Goal: Check status: Check status

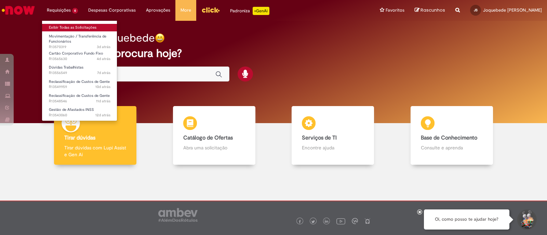
click at [67, 26] on link "Exibir Todas as Solicitações" at bounding box center [79, 28] width 75 height 8
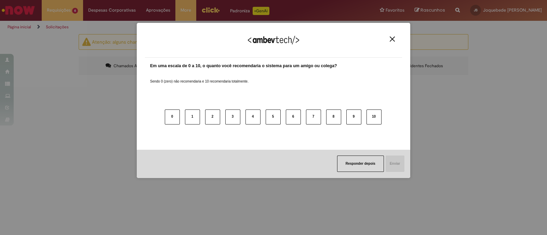
drag, startPoint x: 391, startPoint y: 40, endPoint x: 139, endPoint y: 59, distance: 252.9
click at [391, 40] on img "Close" at bounding box center [392, 39] width 5 height 5
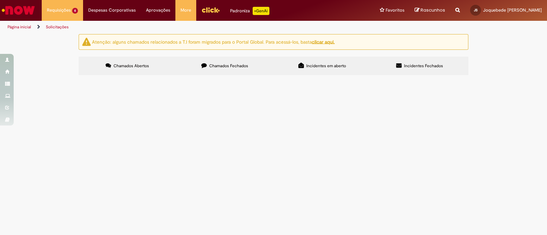
scroll to position [66, 0]
click at [0, 0] on span "Gestão de Afastados INSS" at bounding box center [0, 0] width 0 height 0
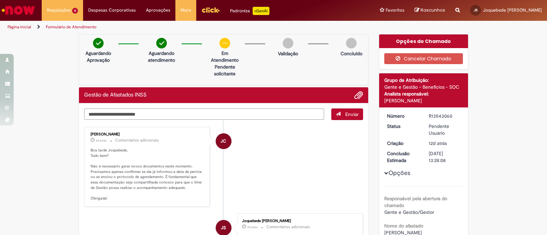
click at [181, 119] on textarea "Digite sua mensagem aqui..." at bounding box center [204, 115] width 240 height 12
click at [179, 113] on textarea "Digite sua mensagem aqui..." at bounding box center [204, 115] width 240 height 12
type textarea "*"
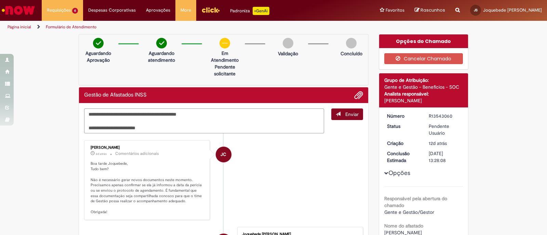
type textarea "**********"
click at [346, 116] on span "Enviar" at bounding box center [351, 114] width 13 height 6
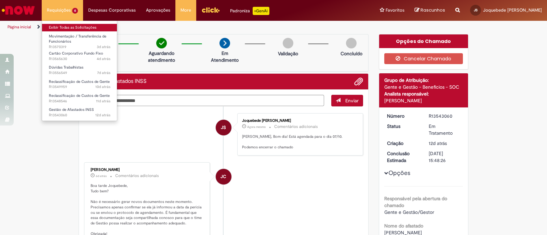
click at [82, 26] on link "Exibir Todas as Solicitações" at bounding box center [79, 28] width 75 height 8
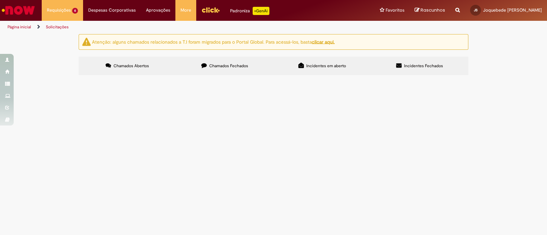
click at [0, 0] on span "Cartão Corporativo Fundo Fixo" at bounding box center [0, 0] width 0 height 0
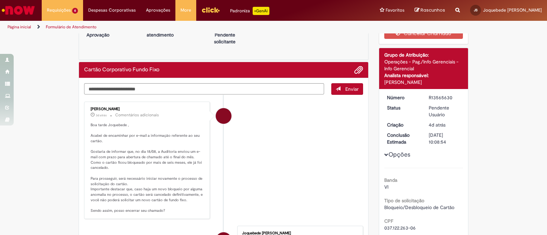
scroll to position [42, 0]
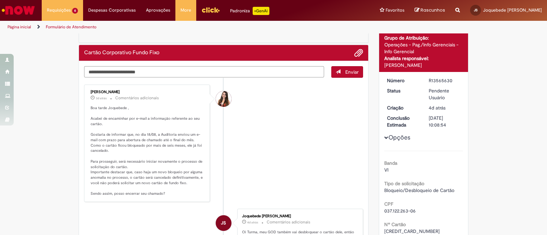
click at [178, 70] on textarea "Digite sua mensagem aqui..." at bounding box center [204, 72] width 240 height 12
type textarea "*"
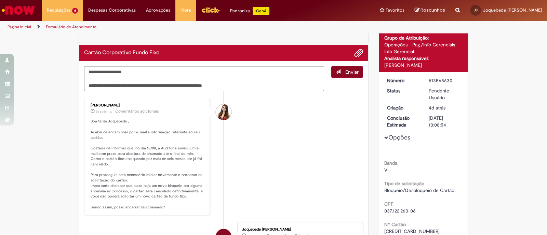
type textarea "**********"
click at [348, 74] on button "Enviar" at bounding box center [347, 72] width 32 height 12
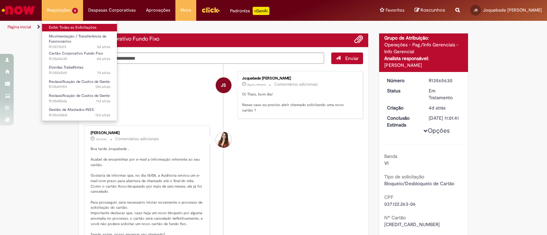
click at [71, 29] on link "Exibir Todas as Solicitações" at bounding box center [79, 28] width 75 height 8
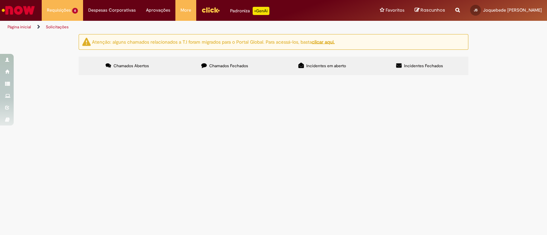
scroll to position [66, 0]
click at [0, 0] on span "Movimentação / Transferência de Funcionários" at bounding box center [0, 0] width 0 height 0
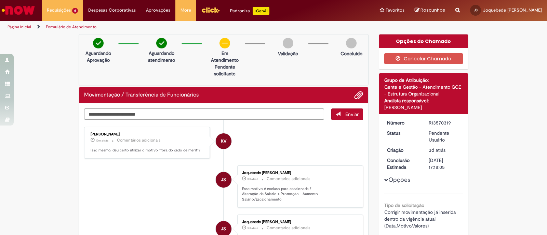
scroll to position [42, 0]
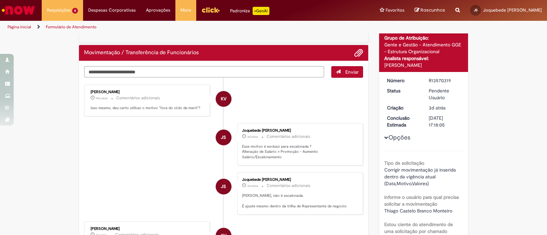
click at [224, 66] on textarea "Digite sua mensagem aqui..." at bounding box center [204, 72] width 240 height 12
type textarea "**********"
click at [338, 68] on button "Enviar" at bounding box center [347, 72] width 32 height 12
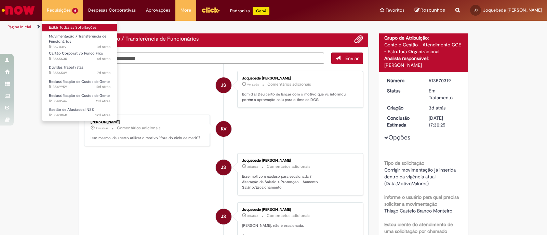
click at [82, 29] on link "Exibir Todas as Solicitações" at bounding box center [79, 28] width 75 height 8
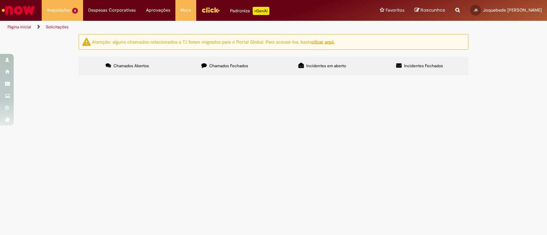
scroll to position [42, 0]
click at [0, 0] on span "Dúvidas Trabalhistas" at bounding box center [0, 0] width 0 height 0
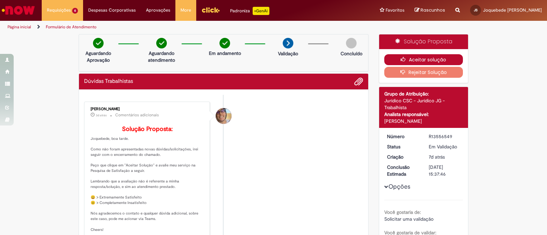
click at [441, 58] on button "Aceitar solução" at bounding box center [423, 59] width 79 height 11
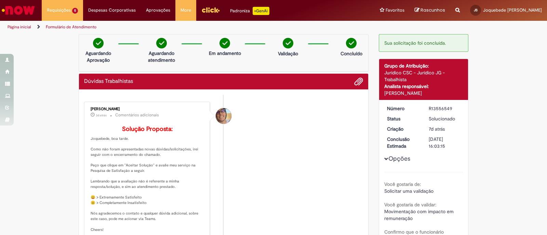
click at [73, 28] on link "Formulário de Atendimento" at bounding box center [71, 26] width 51 height 5
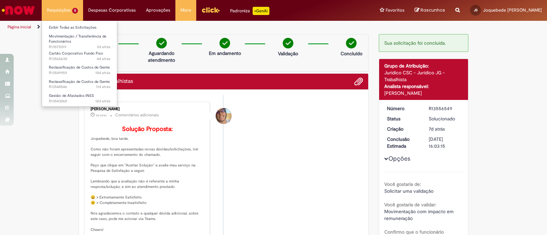
click at [69, 10] on li "Requisições 5 Exibir Todas as Solicitações Movimentação / Transferência de Func…" at bounding box center [62, 10] width 41 height 21
click at [70, 25] on link "Exibir Todas as Solicitações" at bounding box center [79, 28] width 75 height 8
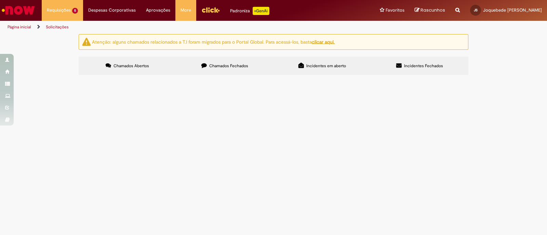
scroll to position [19, 0]
click at [0, 0] on span "R13549959" at bounding box center [0, 0] width 0 height 0
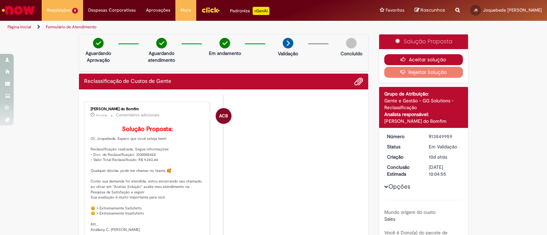
click at [427, 57] on button "Aceitar solução" at bounding box center [423, 59] width 79 height 11
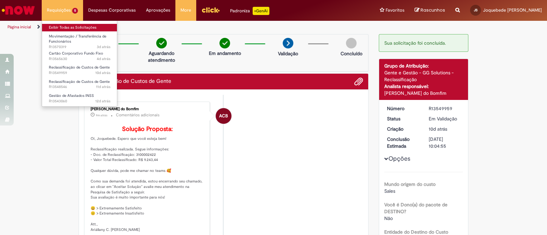
click at [71, 29] on link "Exibir Todas as Solicitações" at bounding box center [79, 28] width 75 height 8
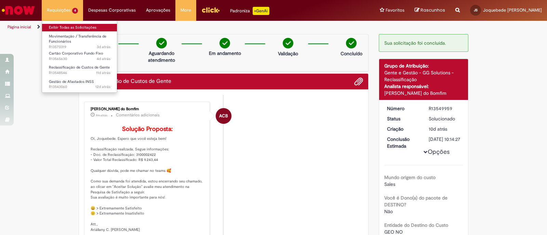
click at [66, 30] on link "Exibir Todas as Solicitações" at bounding box center [79, 28] width 75 height 8
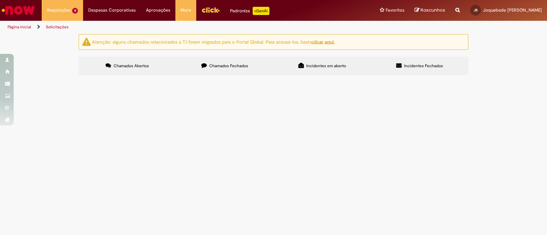
click at [0, 0] on span "Em Validação" at bounding box center [0, 0] width 0 height 0
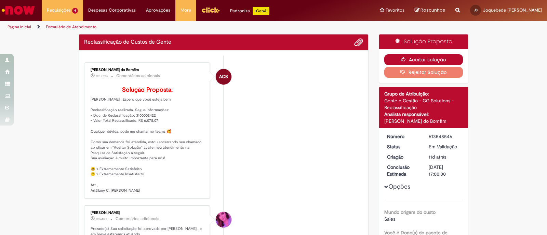
click at [430, 58] on button "Aceitar solução" at bounding box center [423, 59] width 79 height 11
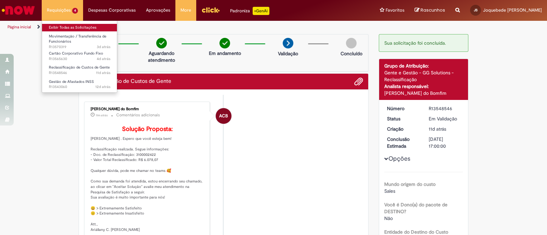
click at [71, 26] on link "Exibir Todas as Solicitações" at bounding box center [79, 28] width 75 height 8
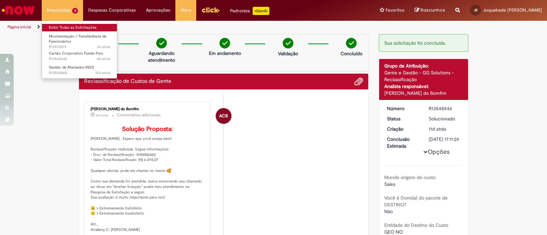
click at [70, 27] on link "Exibir Todas as Solicitações" at bounding box center [79, 28] width 75 height 8
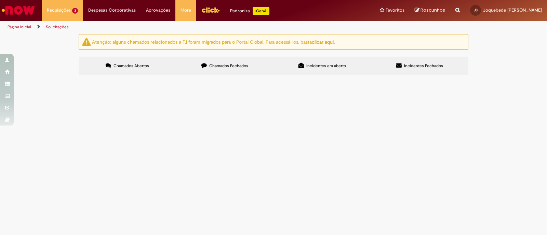
click at [0, 0] on span "R13543060" at bounding box center [0, 0] width 0 height 0
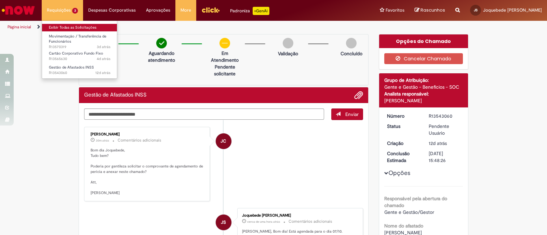
click at [70, 26] on link "Exibir Todas as Solicitações" at bounding box center [79, 28] width 75 height 8
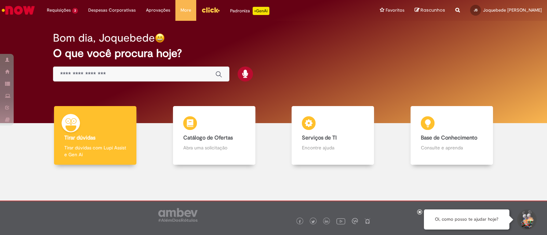
drag, startPoint x: 168, startPoint y: 74, endPoint x: 156, endPoint y: 71, distance: 12.8
click at [164, 73] on input "Basta digitar aqui" at bounding box center [134, 75] width 148 height 8
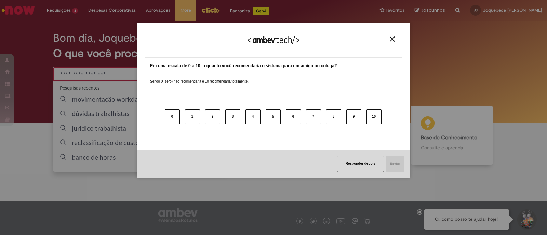
click at [404, 37] on div "Agradecemos seu feedback! Em uma escala de 0 a 10, o quanto você recomendaria o…" at bounding box center [273, 100] width 273 height 155
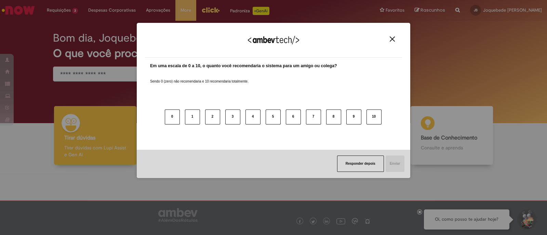
click at [398, 38] on div "Agradecemos seu feedback!" at bounding box center [273, 44] width 257 height 27
click at [395, 40] on button "Close" at bounding box center [391, 39] width 9 height 6
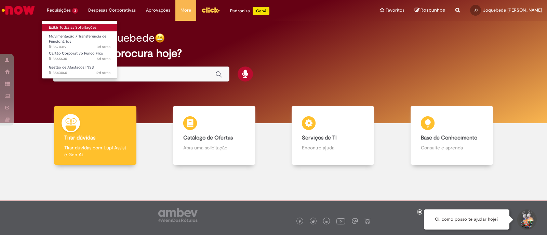
click at [71, 25] on link "Exibir Todas as Solicitações" at bounding box center [79, 28] width 75 height 8
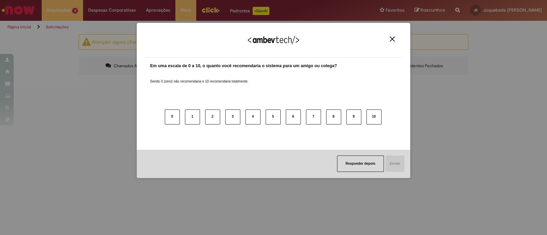
click at [390, 39] on img "Close" at bounding box center [392, 39] width 5 height 5
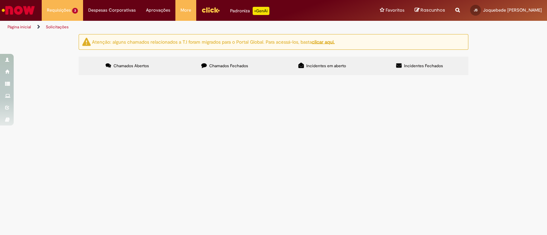
click at [214, 68] on span "Chamados Fechados" at bounding box center [228, 65] width 39 height 5
click at [0, 0] on span "Solicito Reclassificação" at bounding box center [0, 0] width 0 height 0
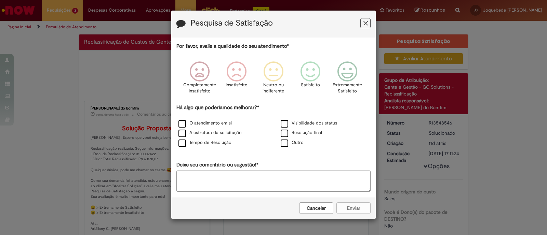
click at [365, 27] on button "Feedback" at bounding box center [365, 23] width 10 height 10
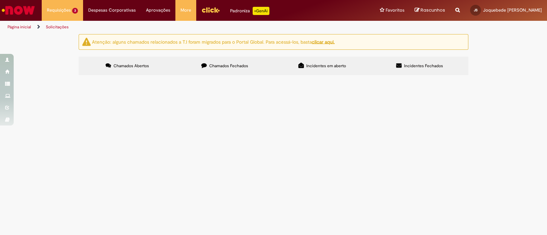
click at [220, 67] on span "Chamados Fechados" at bounding box center [228, 65] width 39 height 5
click at [0, 0] on span "R13548546" at bounding box center [0, 0] width 0 height 0
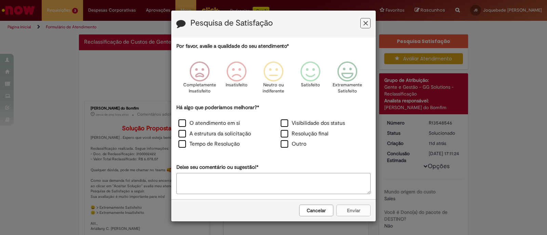
click at [363, 19] on button "Feedback" at bounding box center [365, 23] width 10 height 10
